Goal: Use online tool/utility

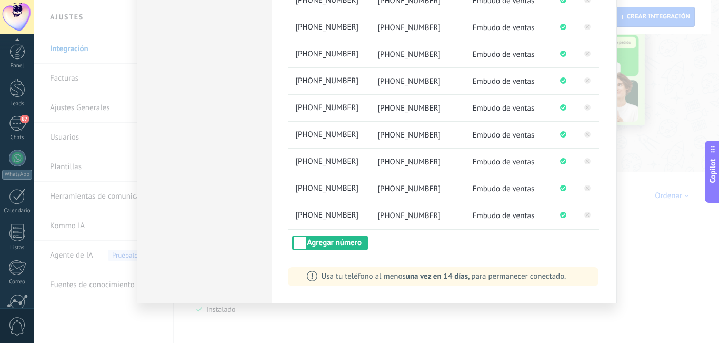
scroll to position [95, 0]
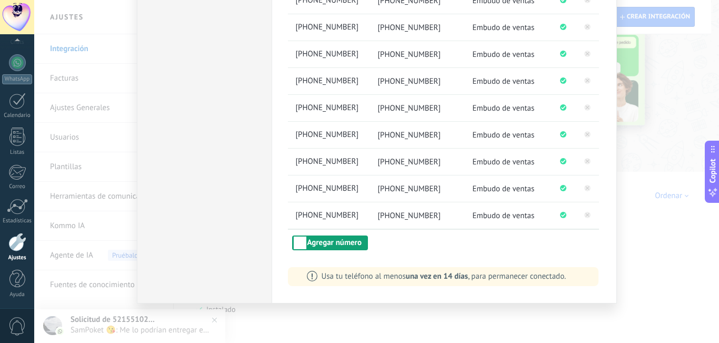
click at [344, 241] on button "Agregar número" at bounding box center [330, 242] width 76 height 15
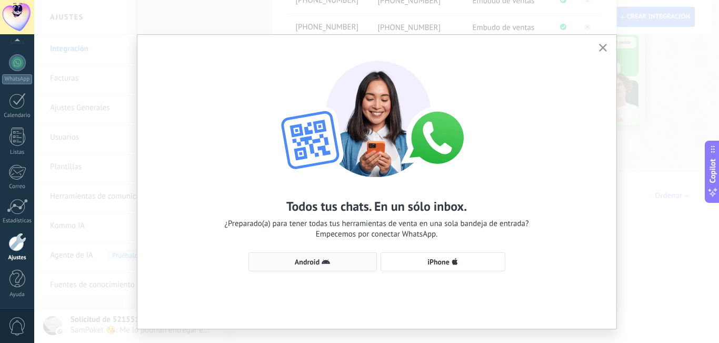
click at [314, 258] on span "Android" at bounding box center [307, 261] width 25 height 7
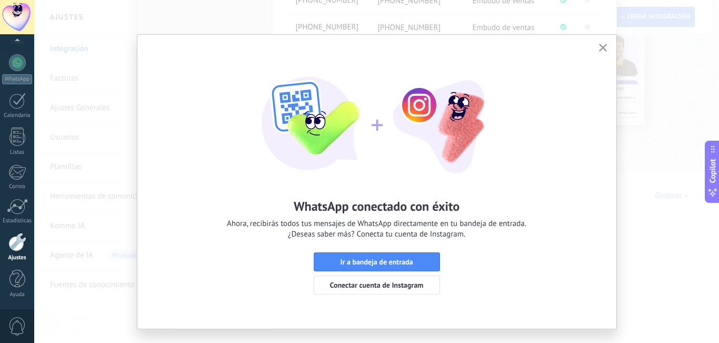
click at [599, 45] on use "button" at bounding box center [603, 48] width 8 height 8
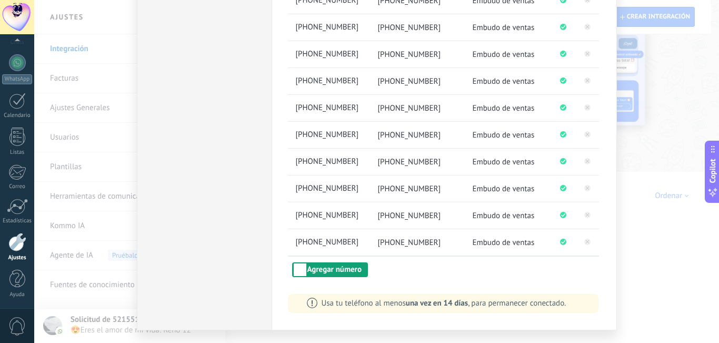
click at [332, 273] on button "Agregar número" at bounding box center [330, 269] width 76 height 15
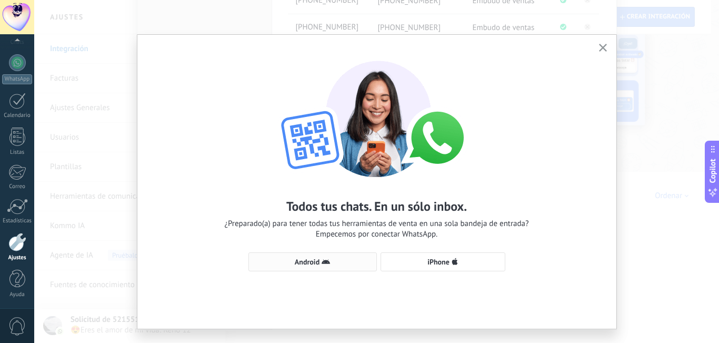
click at [298, 261] on span "Android" at bounding box center [307, 261] width 25 height 7
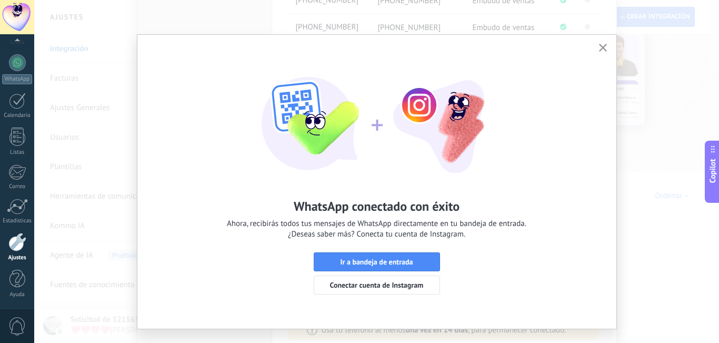
click at [605, 47] on icon "button" at bounding box center [603, 48] width 8 height 8
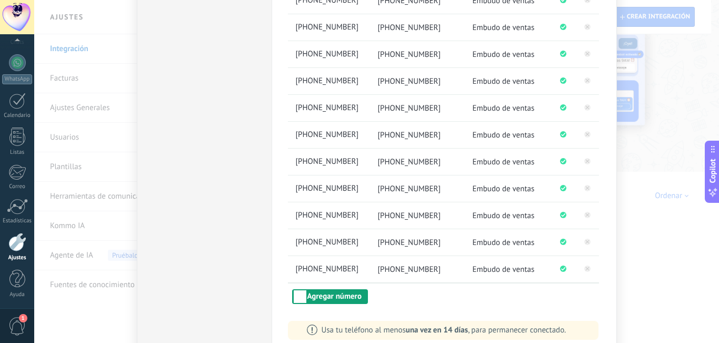
click at [356, 299] on button "Agregar número" at bounding box center [330, 296] width 76 height 15
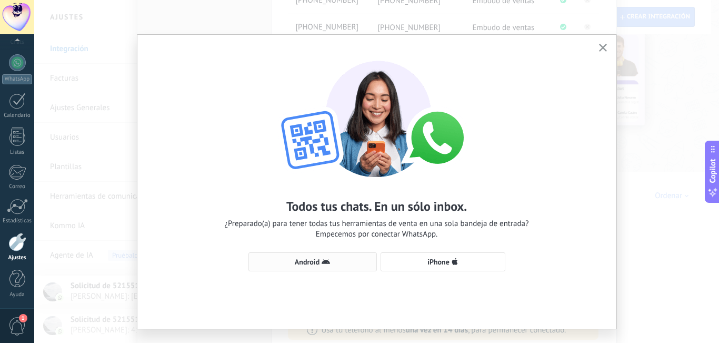
click at [313, 268] on button "Android" at bounding box center [313, 261] width 128 height 19
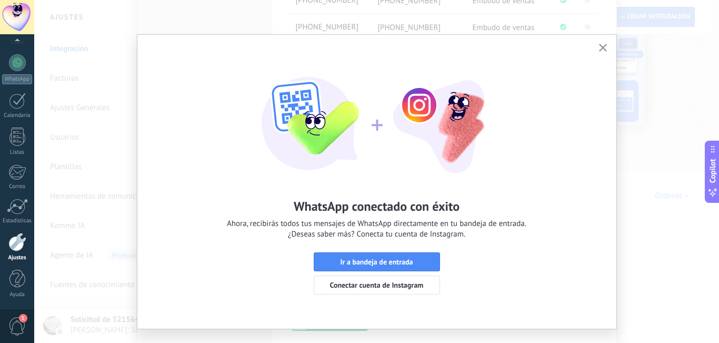
click at [603, 47] on icon "button" at bounding box center [603, 48] width 8 height 8
